Goal: Task Accomplishment & Management: Use online tool/utility

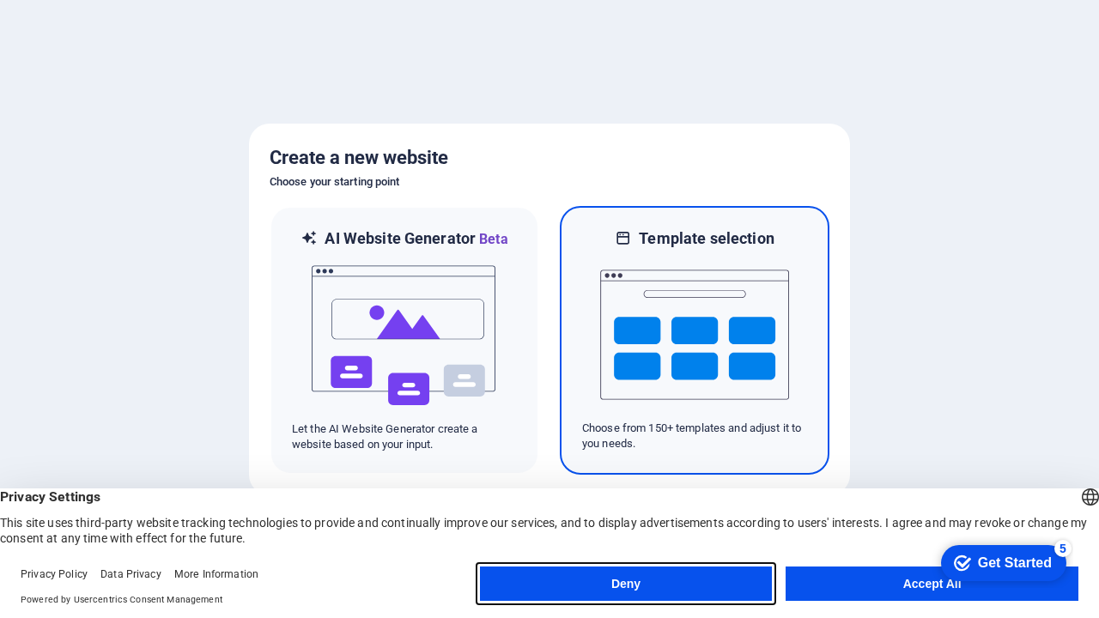
click at [626, 584] on button "Deny" at bounding box center [626, 584] width 293 height 34
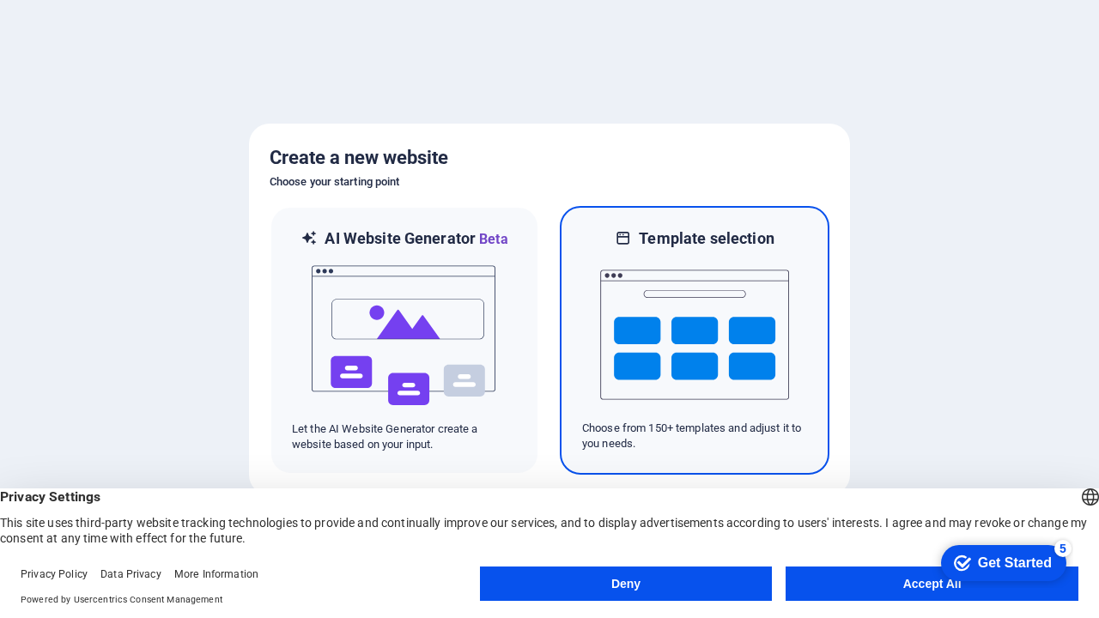
click at [695, 340] on img at bounding box center [694, 335] width 189 height 172
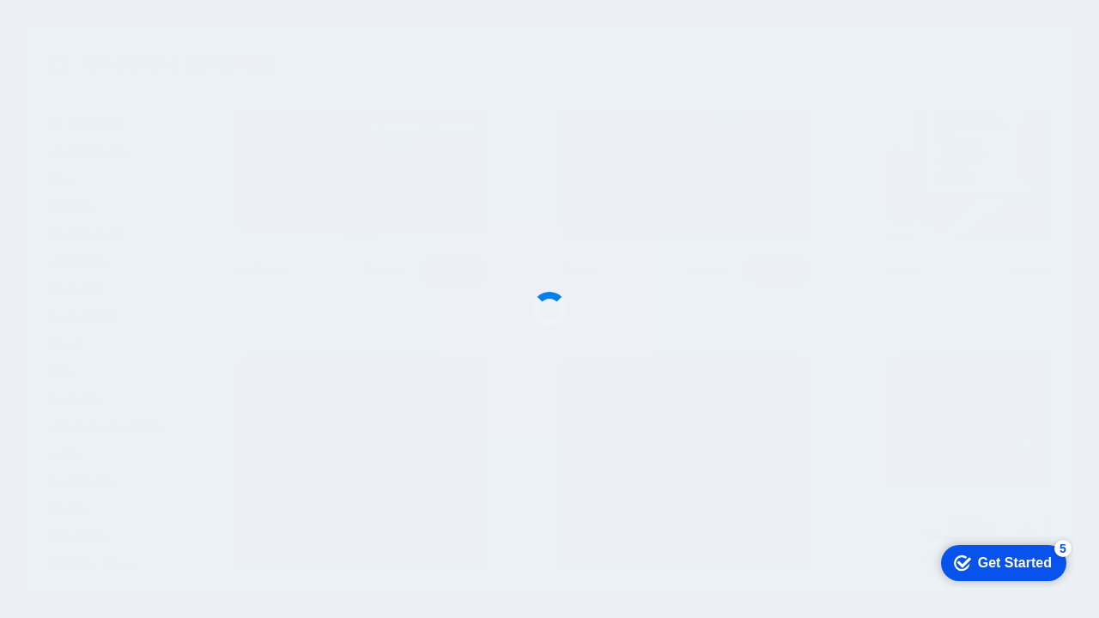
scroll to position [18759, 0]
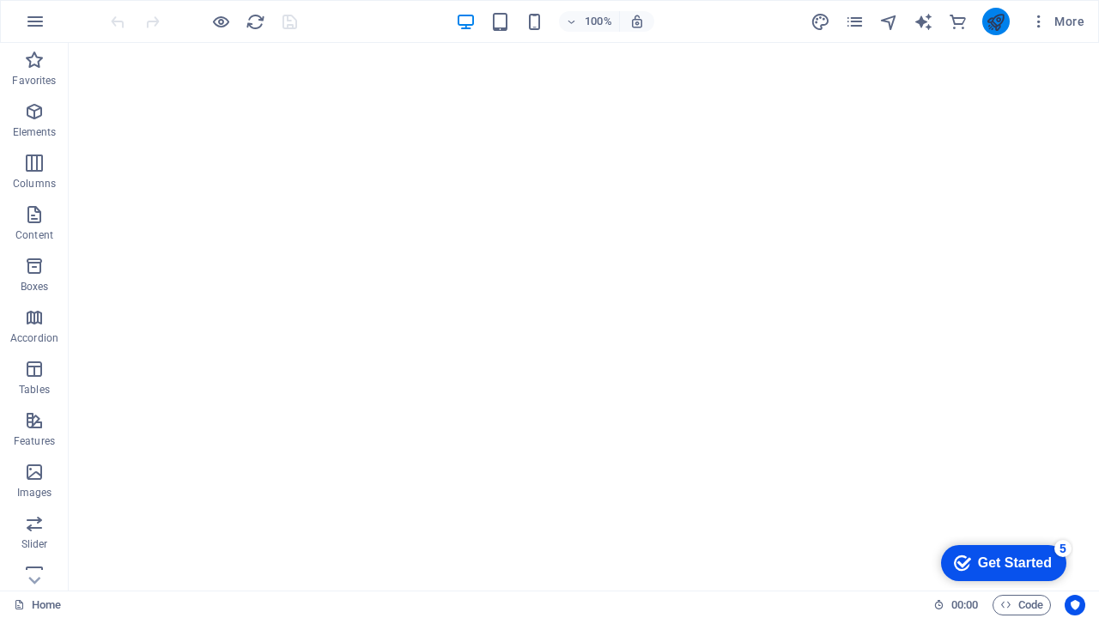
click at [995, 21] on icon "publish" at bounding box center [996, 22] width 20 height 20
